Goal: Task Accomplishment & Management: Complete application form

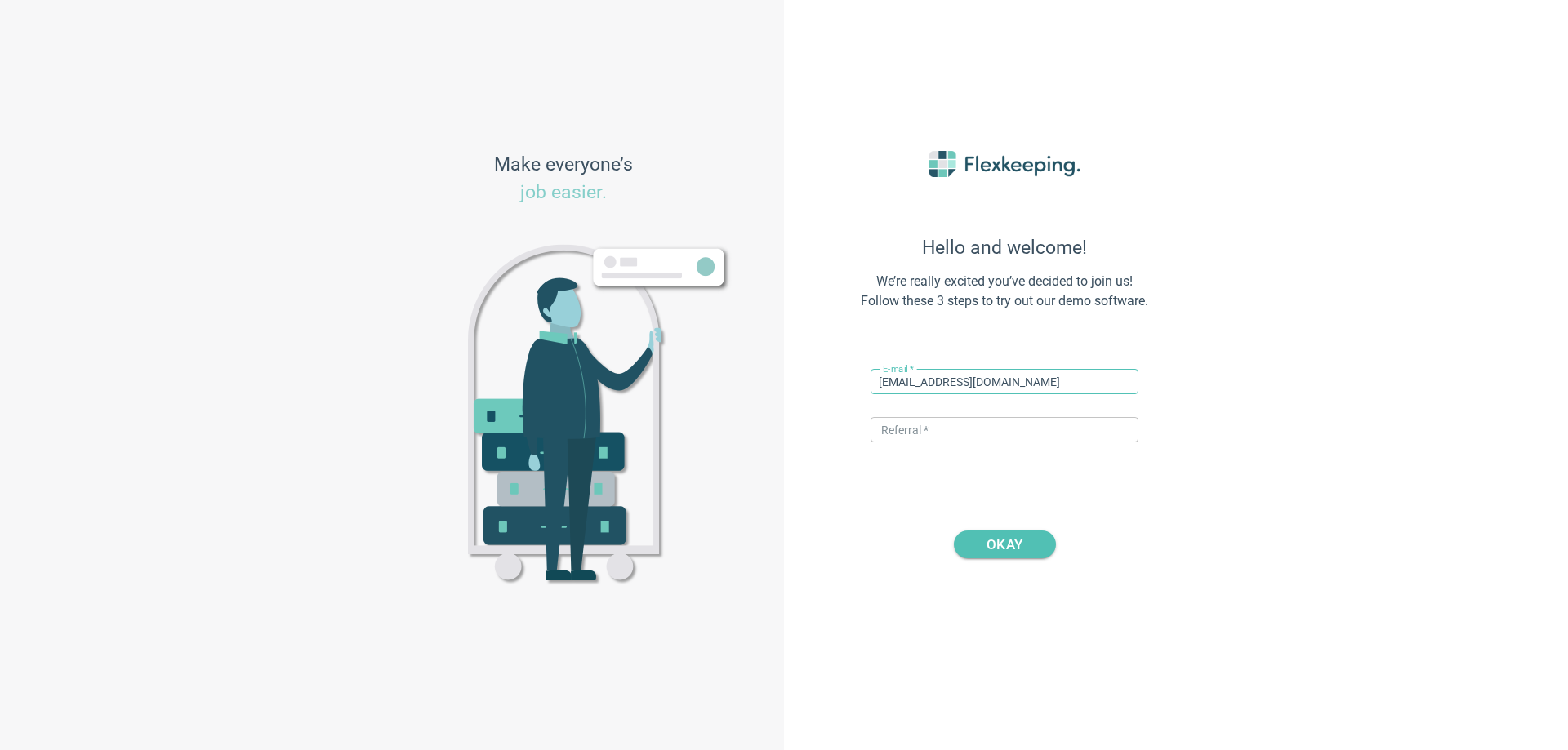
type input "[EMAIL_ADDRESS][DOMAIN_NAME]"
type input "DIGITALMAGIC"
drag, startPoint x: 1070, startPoint y: 384, endPoint x: 786, endPoint y: 386, distance: 284.0
click at [786, 386] on div "Hello and welcome! We’re really excited you’ve decided to join us! Follow these…" at bounding box center [1175, 375] width 784 height 750
click at [1006, 544] on span "OKAY" at bounding box center [1004, 545] width 36 height 28
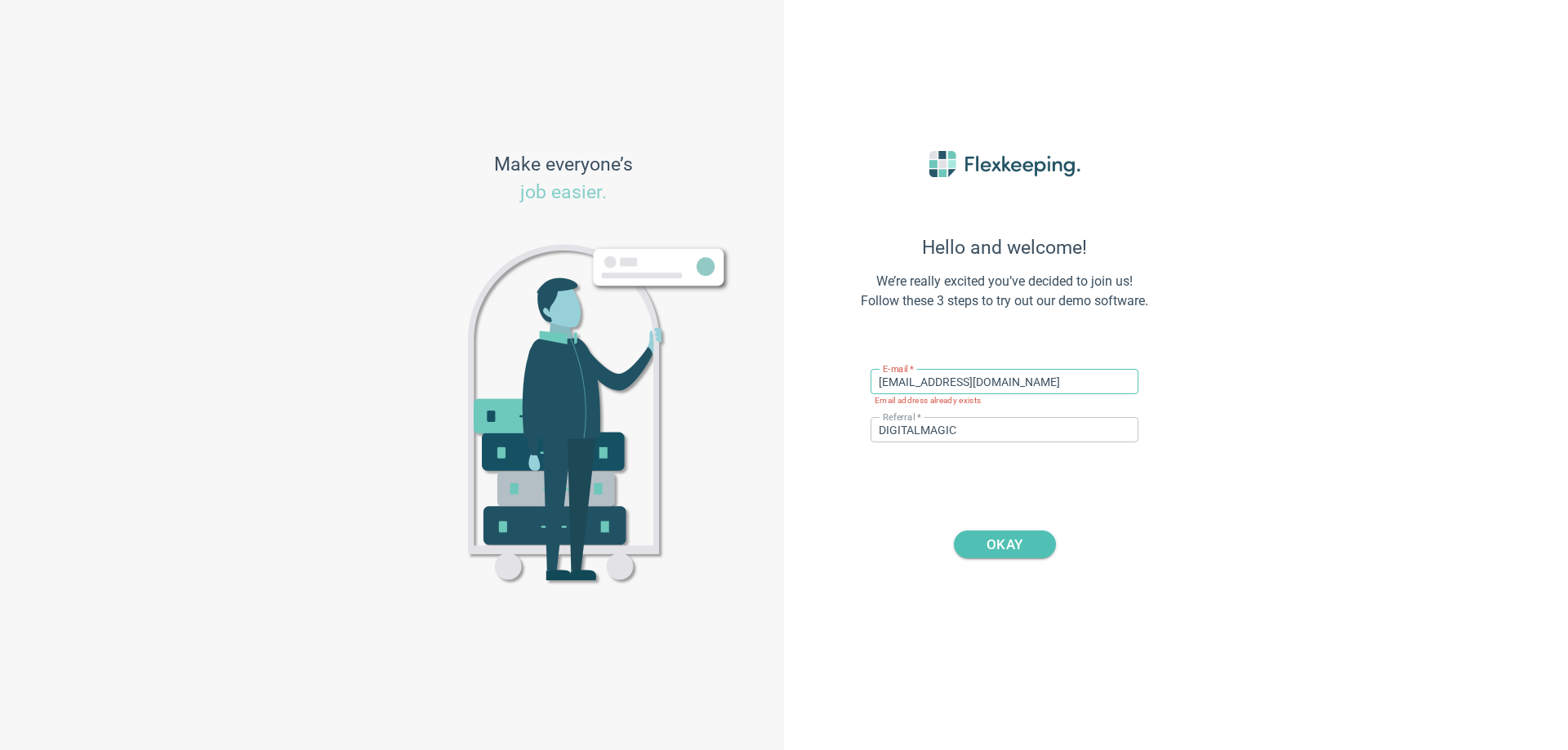
click at [954, 384] on input "[EMAIL_ADDRESS][DOMAIN_NAME]" at bounding box center [1004, 381] width 268 height 25
type input "[EMAIL_ADDRESS][DOMAIN_NAME]"
click at [1023, 551] on span "OKAY" at bounding box center [1005, 545] width 61 height 28
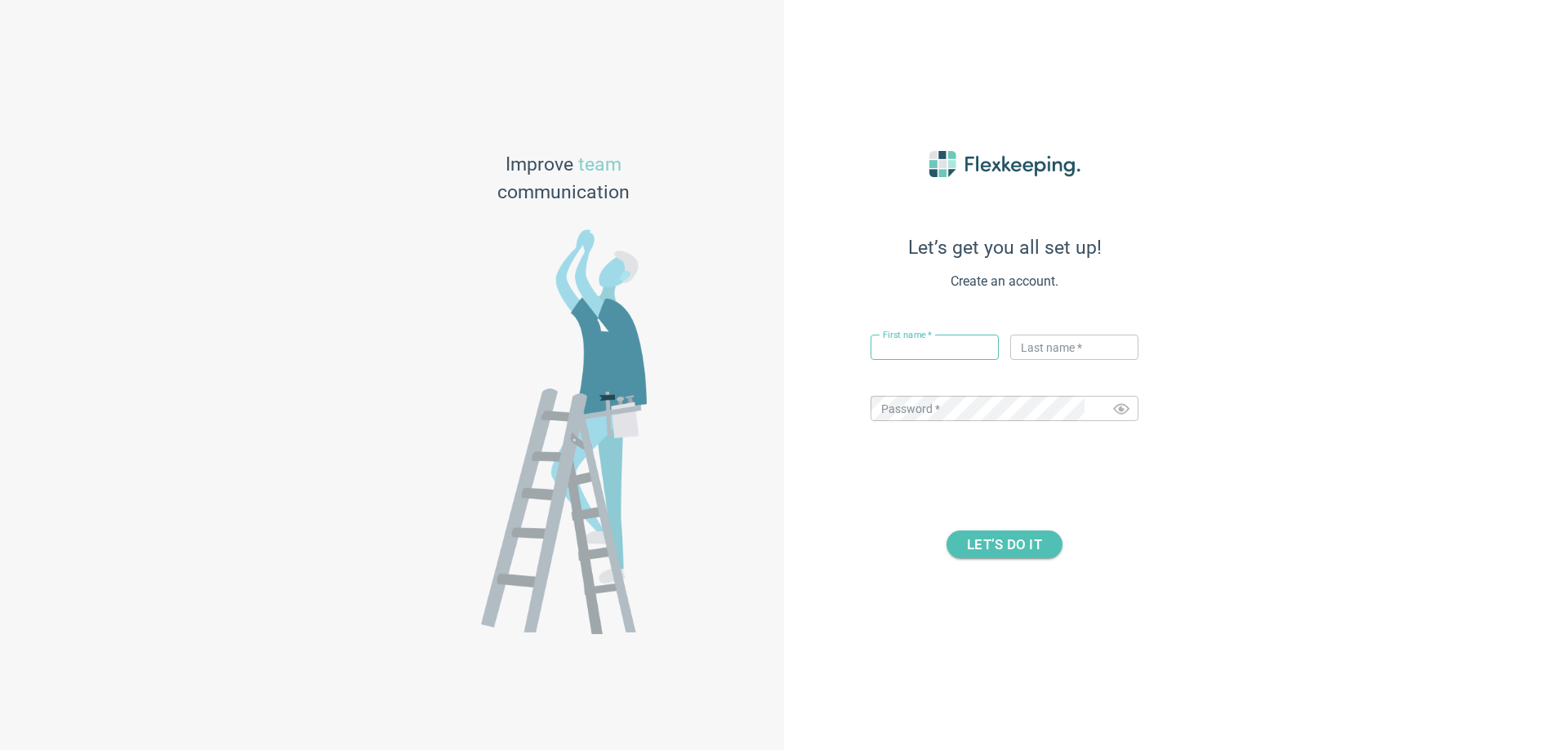
click at [903, 342] on input "text" at bounding box center [934, 346] width 128 height 25
click at [905, 349] on input "text" at bounding box center [934, 346] width 128 height 25
type input "[PERSON_NAME]"
type input "Test"
drag, startPoint x: 928, startPoint y: 463, endPoint x: 1081, endPoint y: 461, distance: 153.0
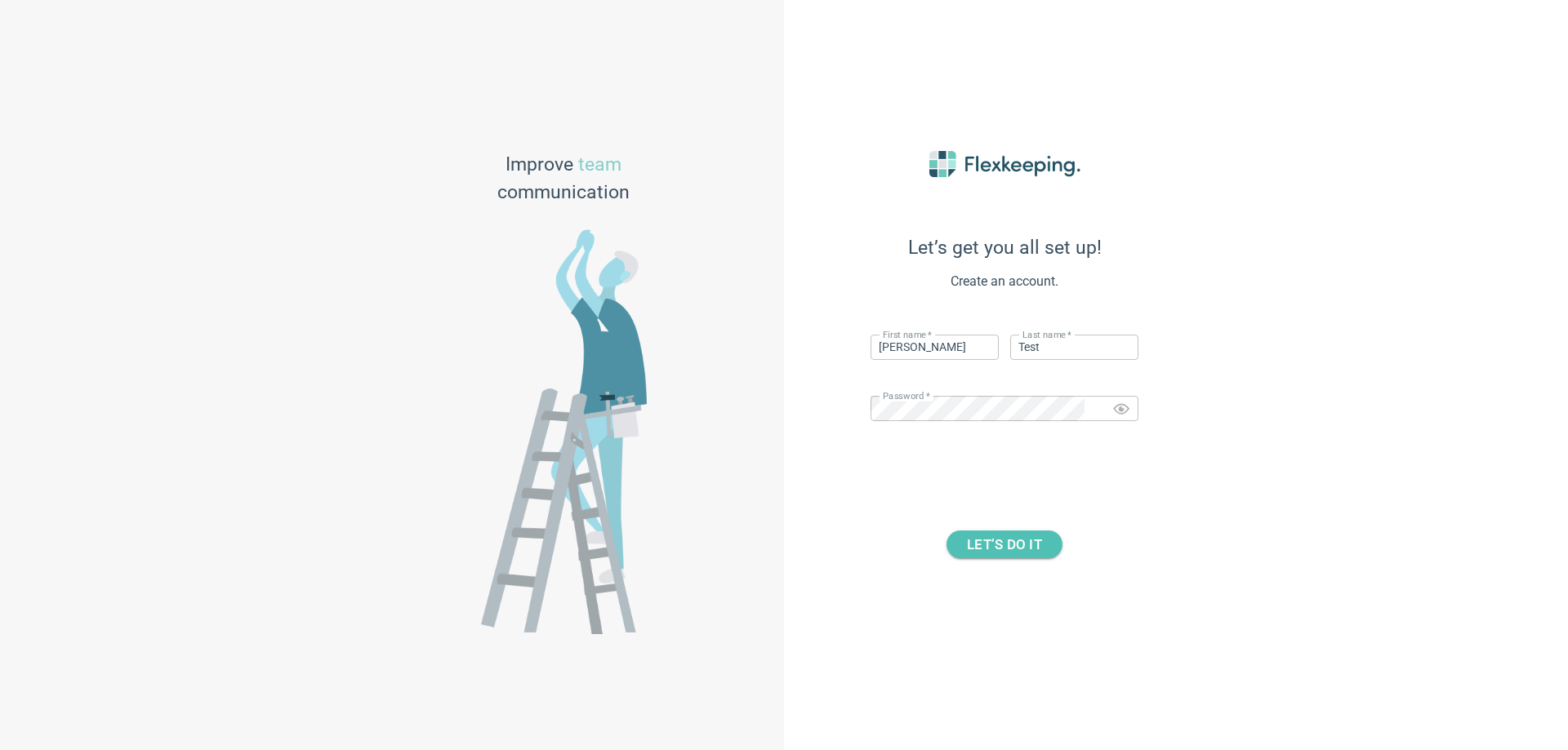
click at [930, 462] on div "Let’s get you all set up! Create an account. First name   * [PERSON_NAME] ​ Las…" at bounding box center [1005, 376] width 360 height 531
click at [1116, 409] on icon "Toggle password visibility" at bounding box center [1121, 410] width 17 height 11
click at [1011, 550] on span "LET’S DO IT" at bounding box center [1005, 545] width 76 height 28
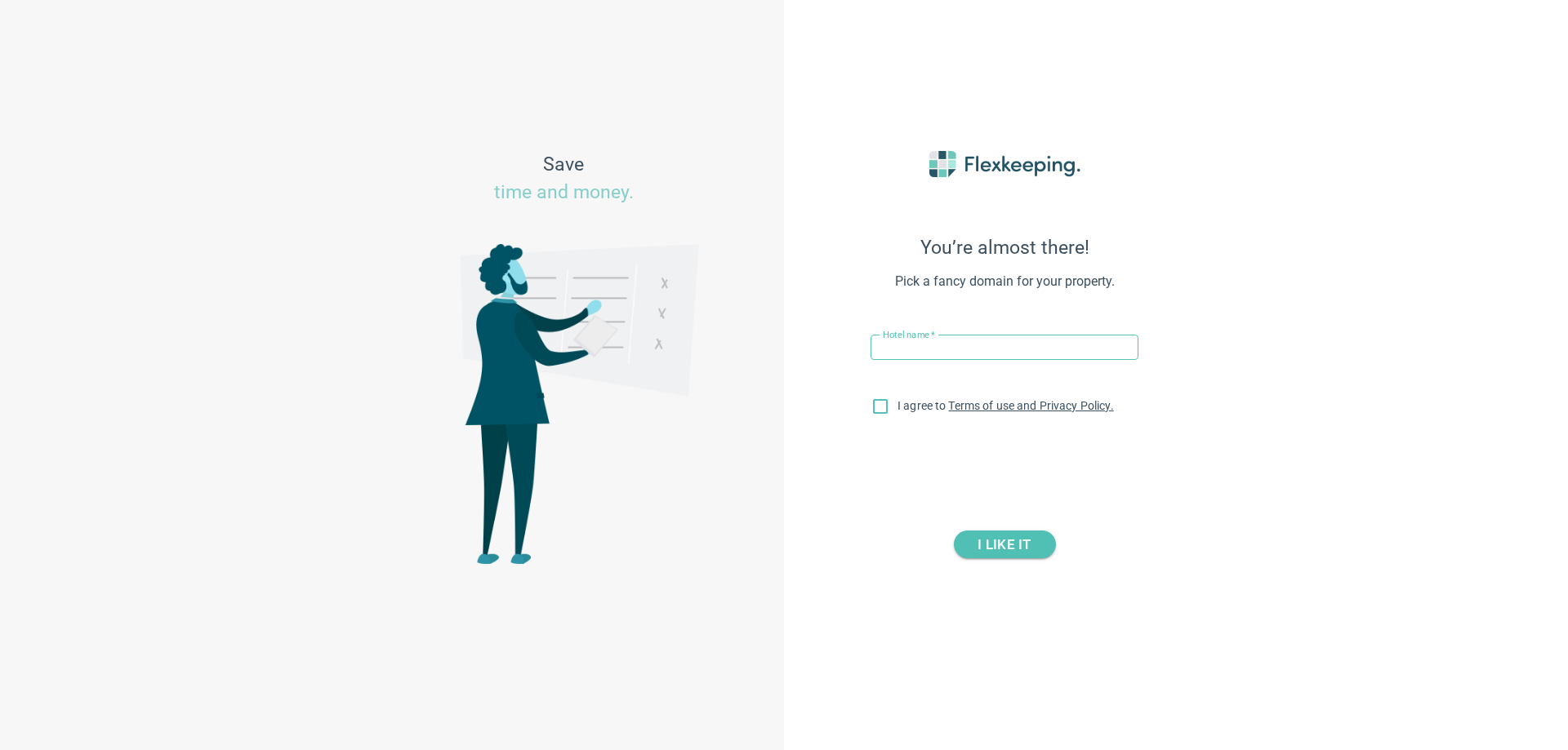
drag, startPoint x: 925, startPoint y: 332, endPoint x: 926, endPoint y: 355, distance: 23.0
click at [923, 334] on div "Hotel name   * ​" at bounding box center [1004, 350] width 268 height 45
drag, startPoint x: 926, startPoint y: 355, endPoint x: 941, endPoint y: 355, distance: 15.0
click at [926, 355] on input "text" at bounding box center [1004, 346] width 268 height 25
type input "[PERSON_NAME][GEOGRAPHIC_DATA]"
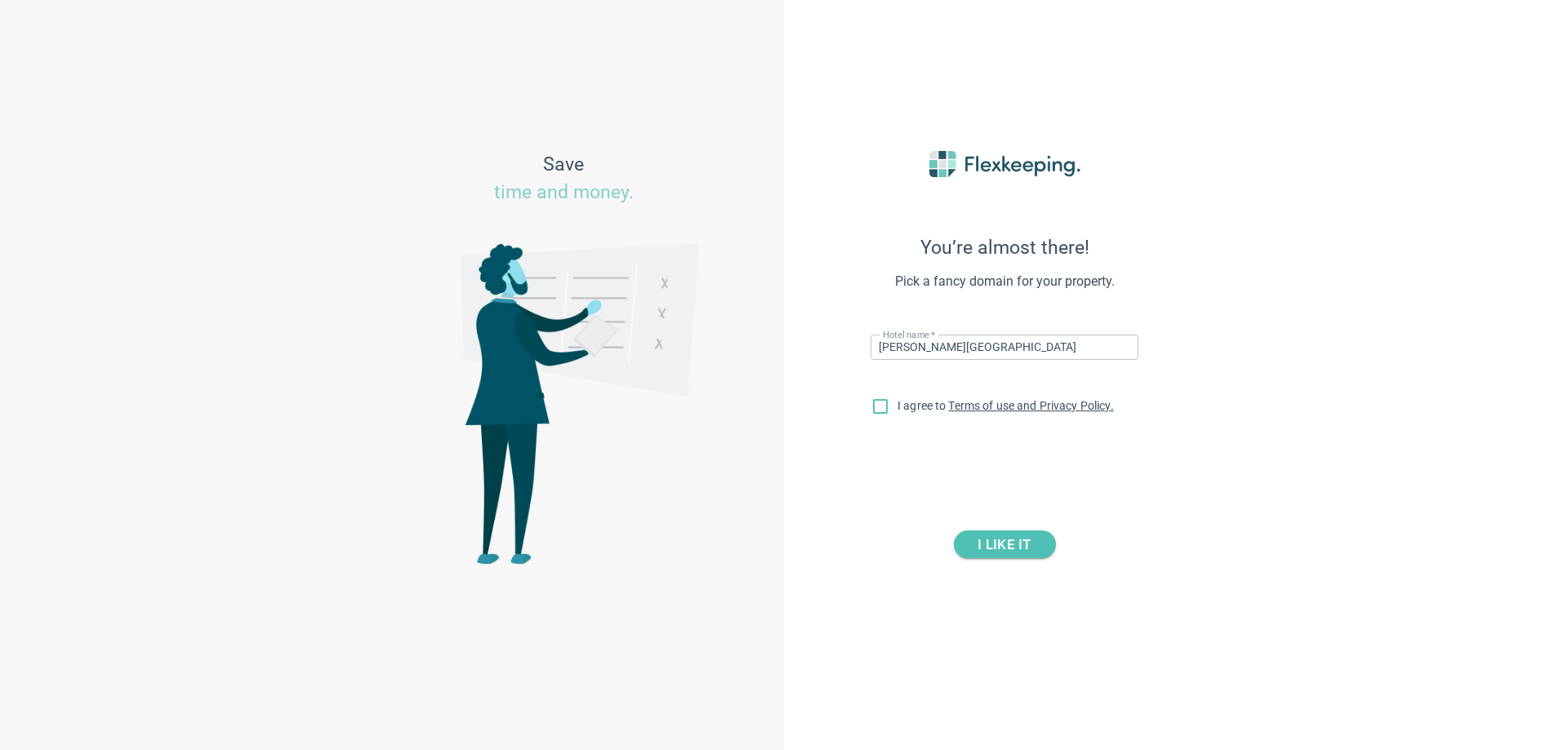
click at [911, 411] on span "I agree to Terms of use and Privacy Policy." at bounding box center [1006, 405] width 217 height 13
click at [898, 411] on input "I agree to Terms of use and Privacy Policy." at bounding box center [879, 409] width 34 height 34
checkbox input "true"
click at [996, 540] on span "I LIKE IT" at bounding box center [1004, 545] width 53 height 28
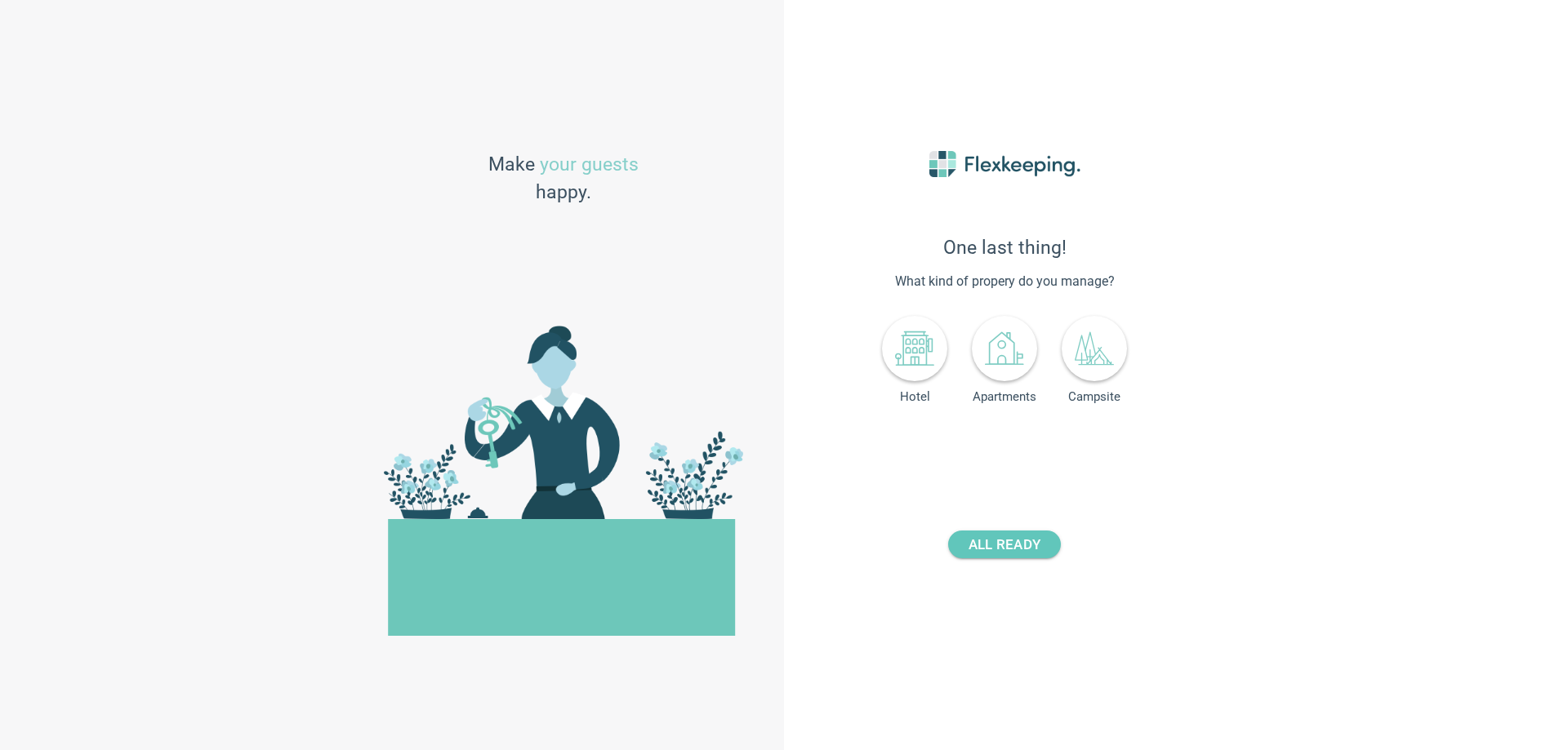
click at [1002, 534] on span "ALL READY" at bounding box center [1005, 545] width 72 height 28
click at [927, 386] on div "Hotel" at bounding box center [914, 357] width 65 height 92
click at [926, 361] on icon at bounding box center [914, 350] width 23 height 29
click at [1081, 457] on span "+" at bounding box center [1077, 445] width 11 height 23
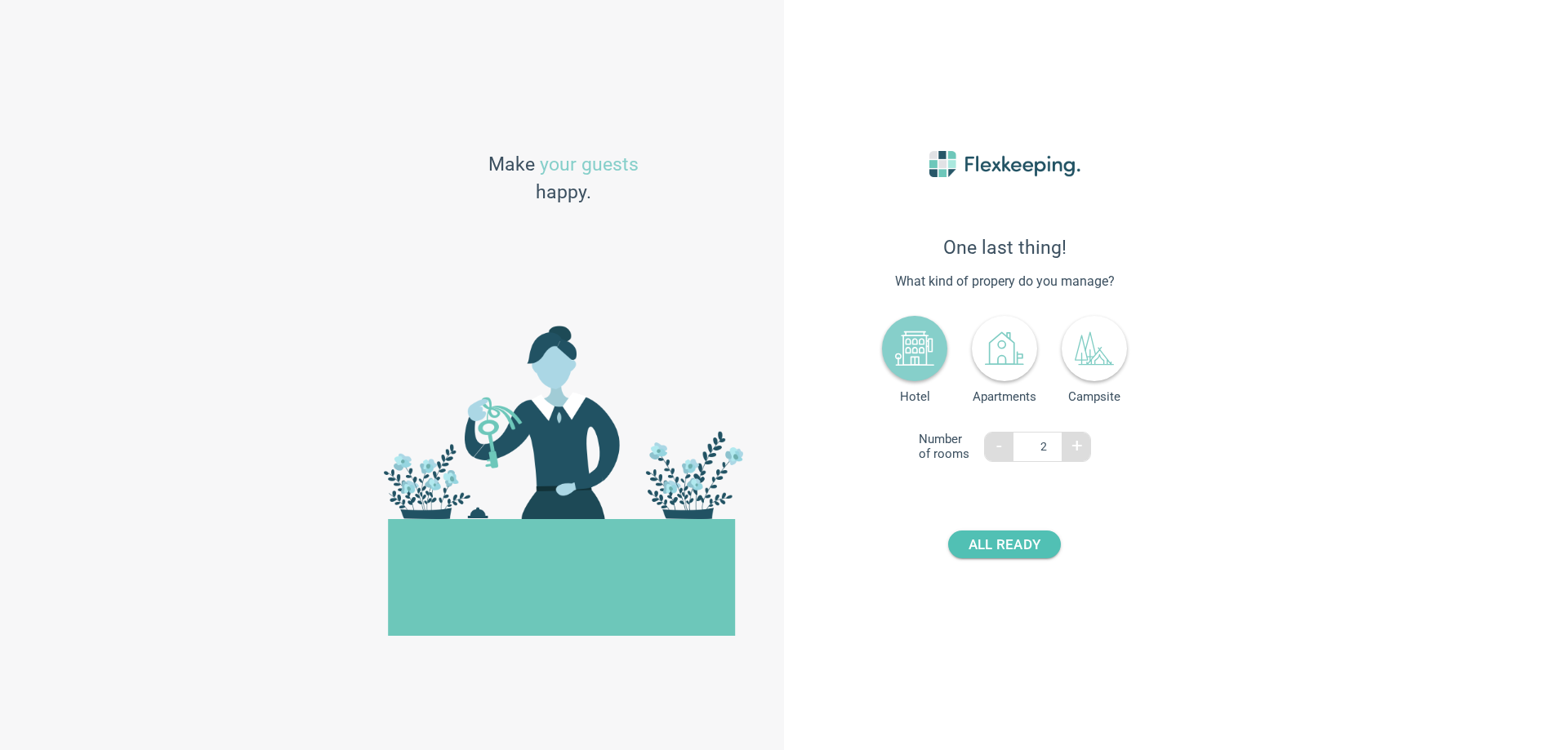
click at [1081, 457] on span "+" at bounding box center [1077, 445] width 11 height 23
type input "4"
click at [1031, 535] on span "ALL READY" at bounding box center [1005, 545] width 72 height 28
